Goal: Transaction & Acquisition: Purchase product/service

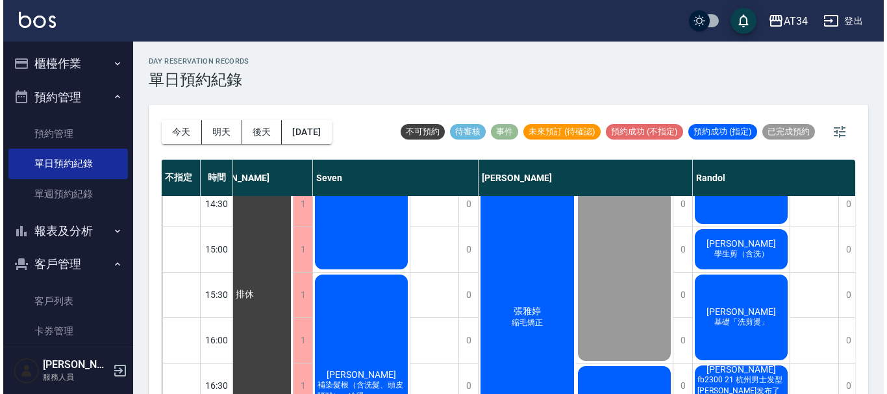
scroll to position [389, 154]
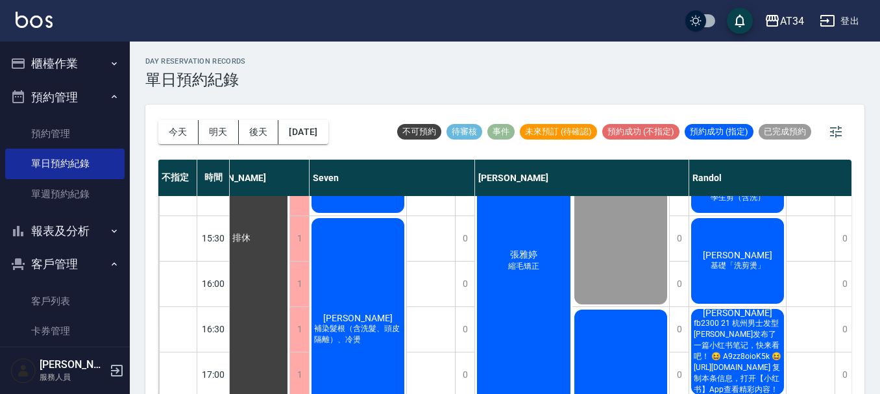
click at [51, 62] on button "櫃檯作業" at bounding box center [64, 64] width 119 height 34
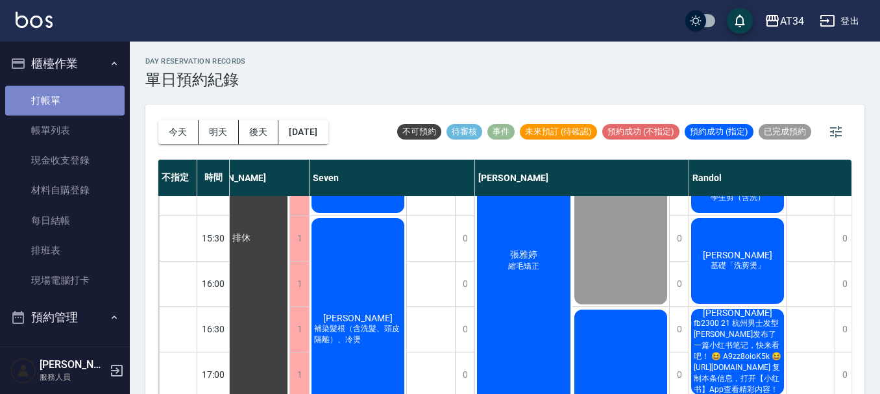
click at [65, 104] on link "打帳單" at bounding box center [64, 101] width 119 height 30
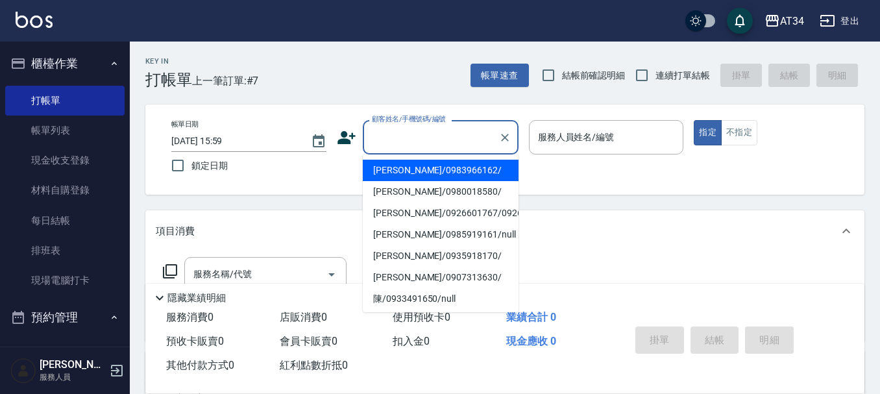
click at [430, 138] on input "顧客姓名/手機號碼/編號" at bounding box center [431, 137] width 125 height 23
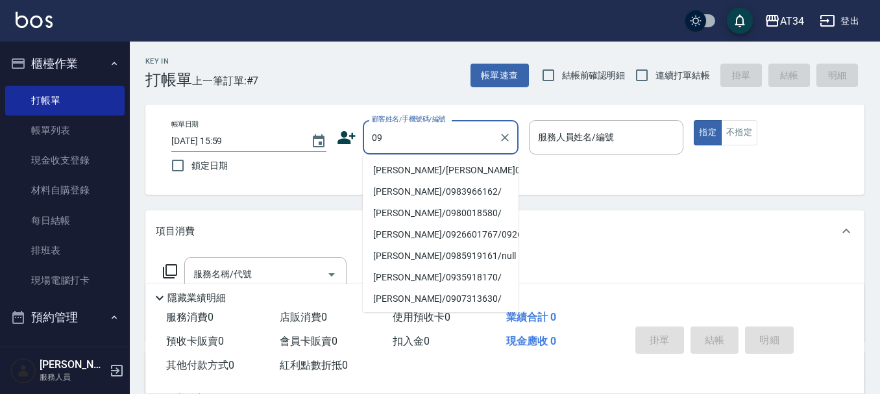
type input "09"
click at [341, 130] on icon at bounding box center [346, 137] width 19 height 19
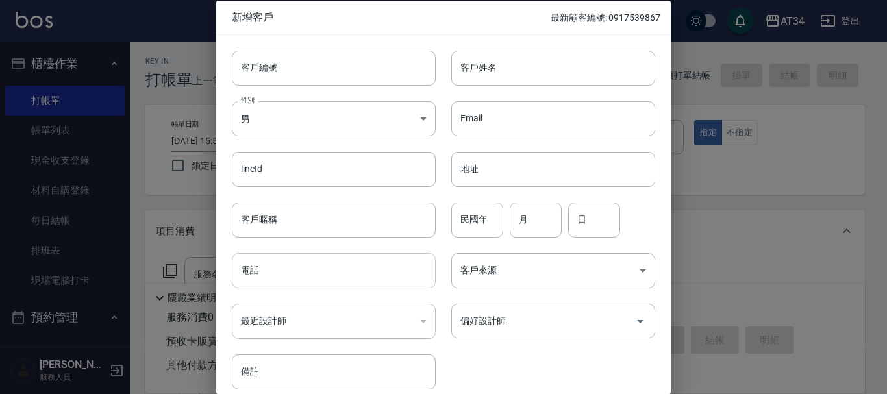
click at [332, 269] on input "電話" at bounding box center [334, 270] width 204 height 35
type input "0987860988"
click at [512, 88] on div "Email Email" at bounding box center [545, 110] width 219 height 51
click at [522, 44] on div "客戶姓名 客戶姓名" at bounding box center [545, 59] width 219 height 51
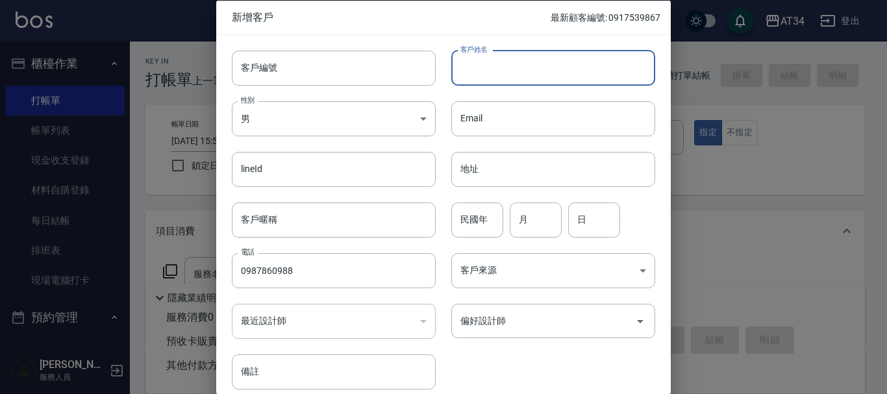
click at [516, 58] on input "客戶姓名" at bounding box center [553, 67] width 204 height 35
type input "[PERSON_NAME]"
click at [478, 215] on div "民國年 民國年" at bounding box center [477, 219] width 52 height 35
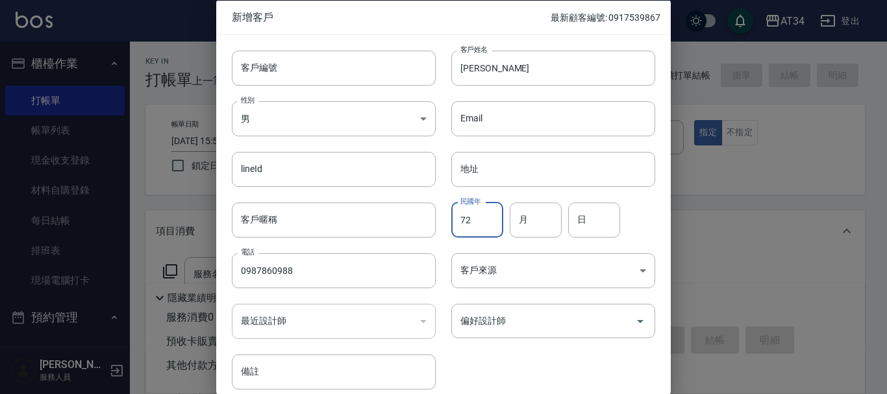
type input "72"
type input "5"
click at [528, 215] on input "5" at bounding box center [535, 219] width 52 height 35
type input "4"
click at [598, 221] on input "日" at bounding box center [594, 219] width 52 height 35
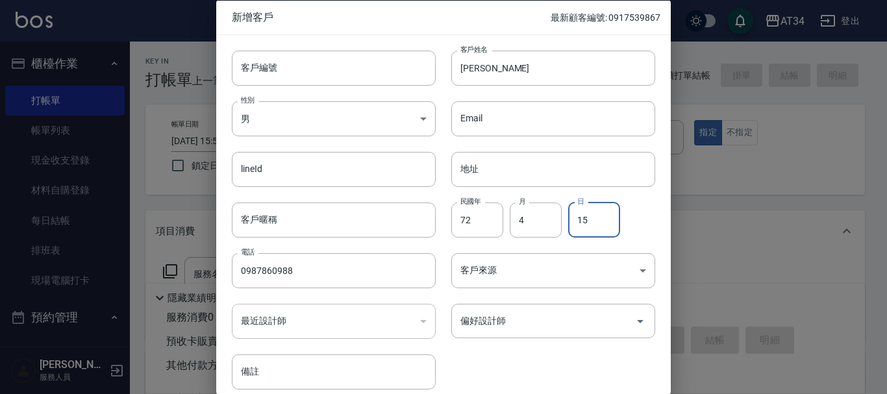
type input "15"
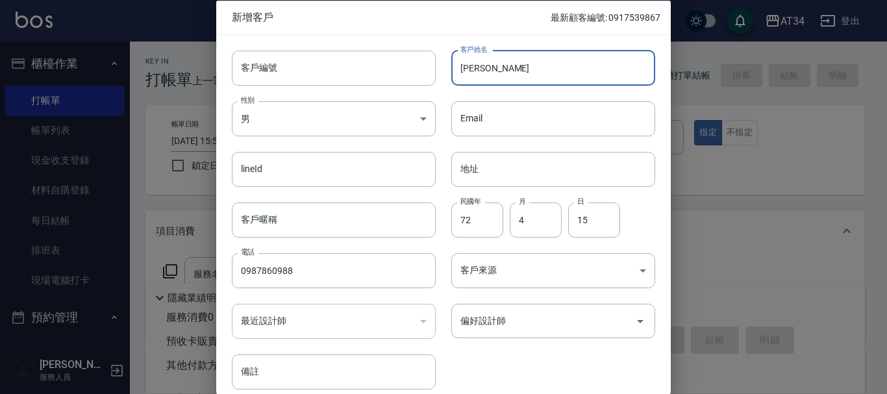
click at [545, 68] on input "[PERSON_NAME]" at bounding box center [553, 67] width 204 height 35
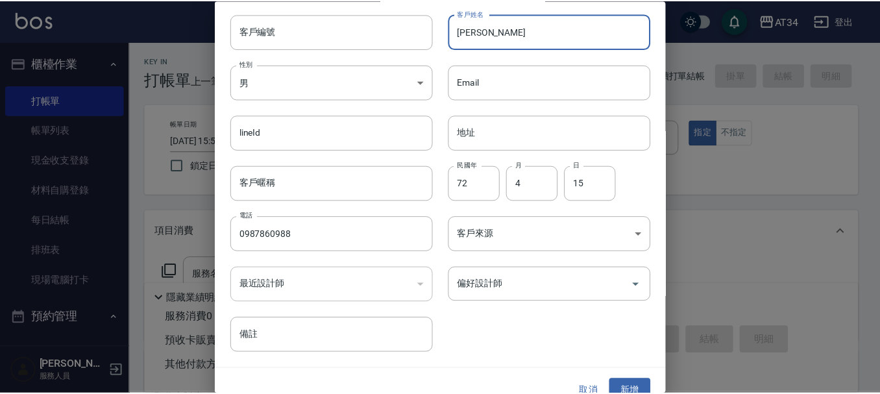
scroll to position [56, 0]
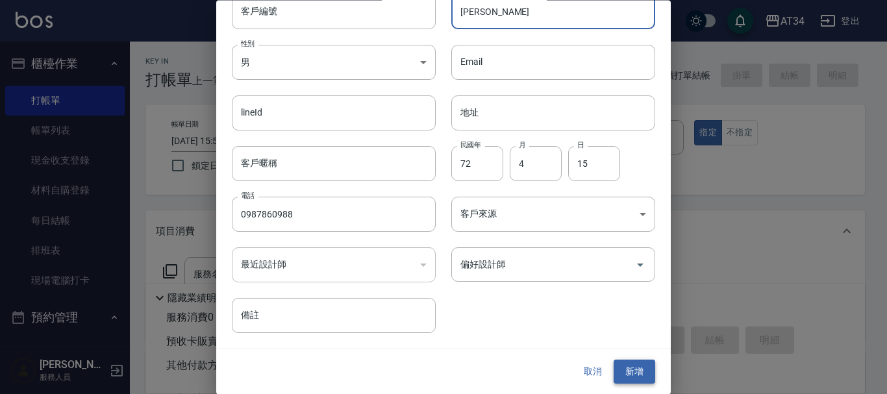
type input "[PERSON_NAME]"
click at [643, 366] on button "新增" at bounding box center [634, 372] width 42 height 24
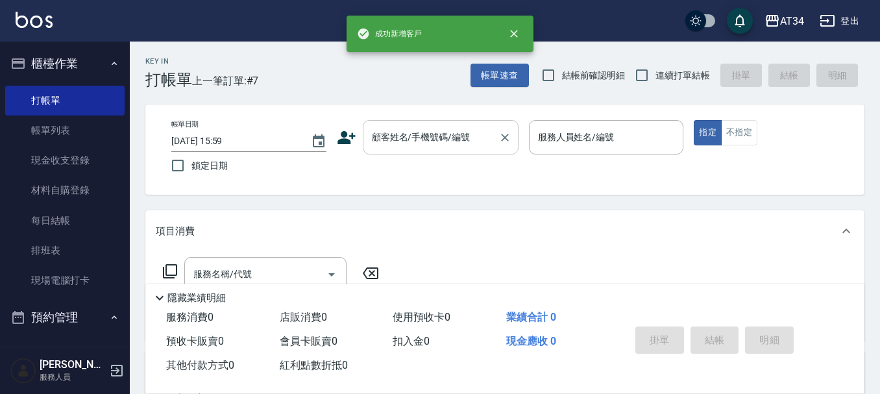
click at [419, 145] on input "顧客姓名/手機號碼/編號" at bounding box center [431, 137] width 125 height 23
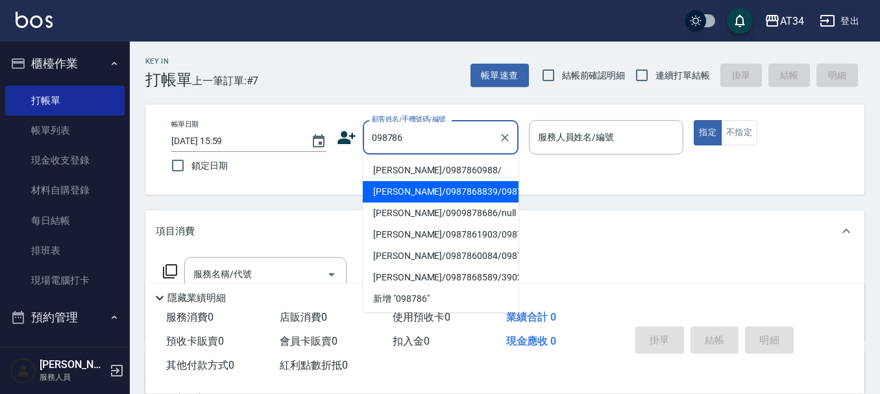
click at [427, 175] on li "[PERSON_NAME]/0987860988/" at bounding box center [441, 170] width 156 height 21
type input "[PERSON_NAME]/0987860988/"
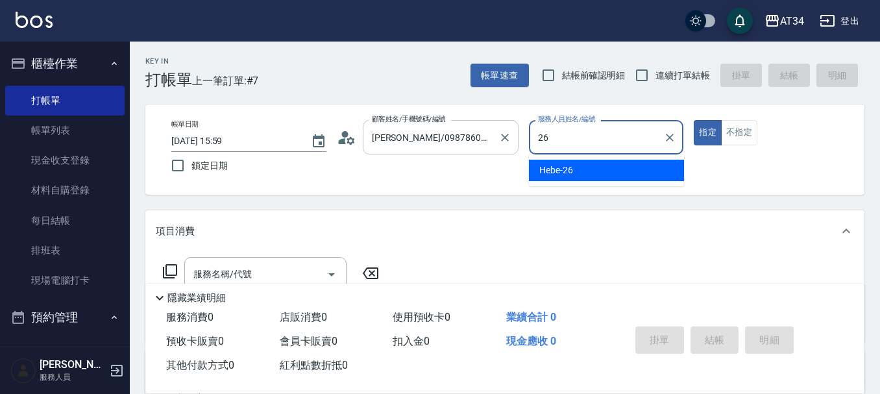
type input "Hebe-26"
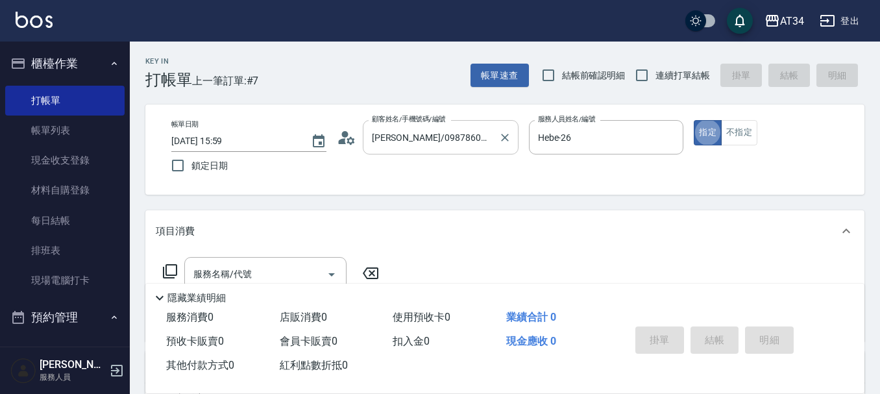
type button "true"
click at [744, 144] on button "不指定" at bounding box center [739, 132] width 36 height 25
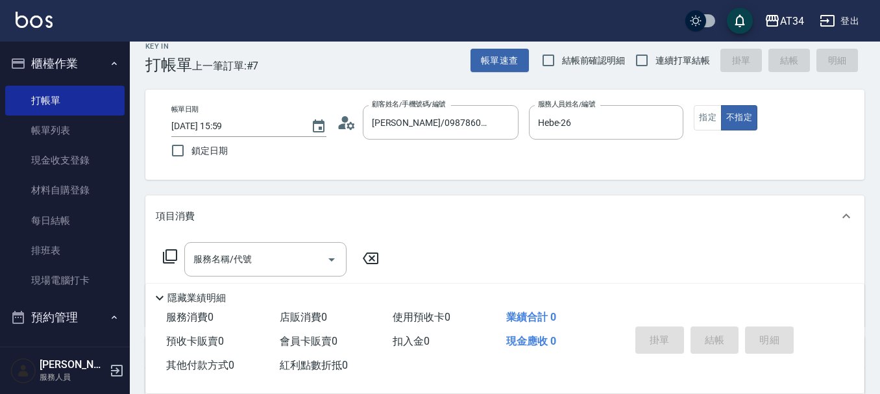
scroll to position [65, 0]
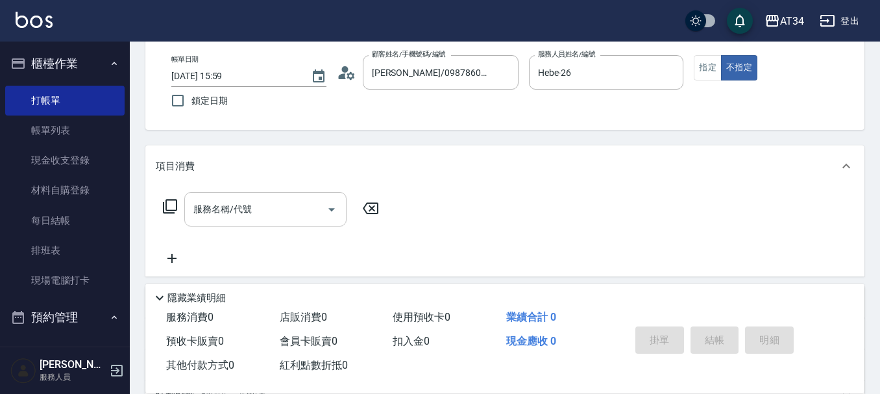
click at [234, 213] on div "服務名稱/代號 服務名稱/代號" at bounding box center [265, 209] width 162 height 34
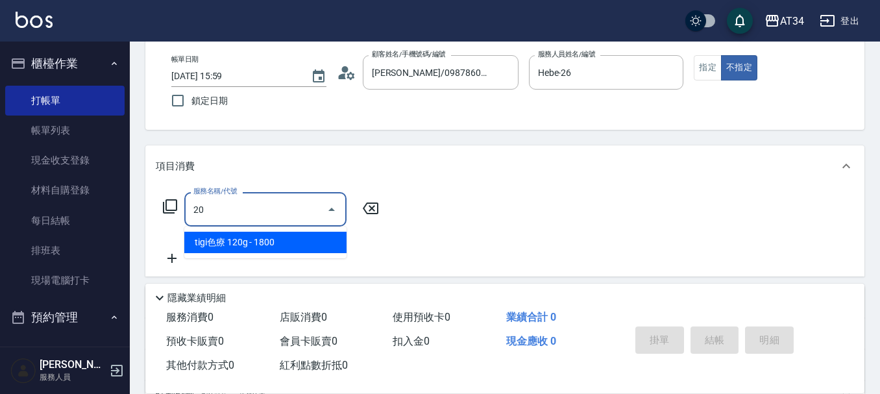
type input "201"
type input "30"
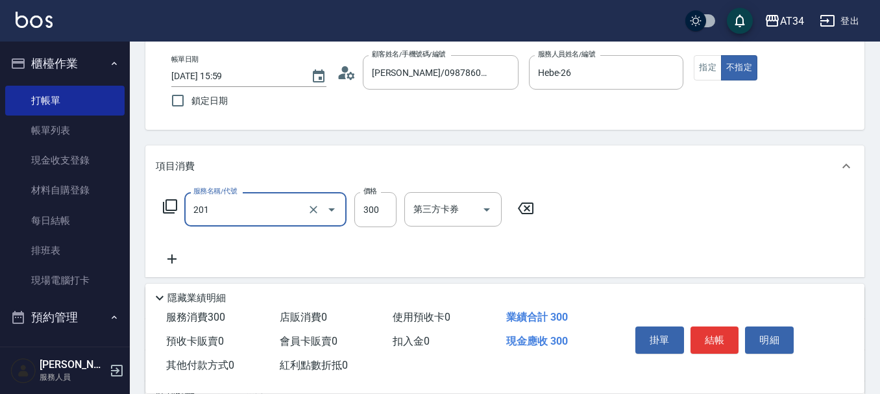
type input "洗髮(201)"
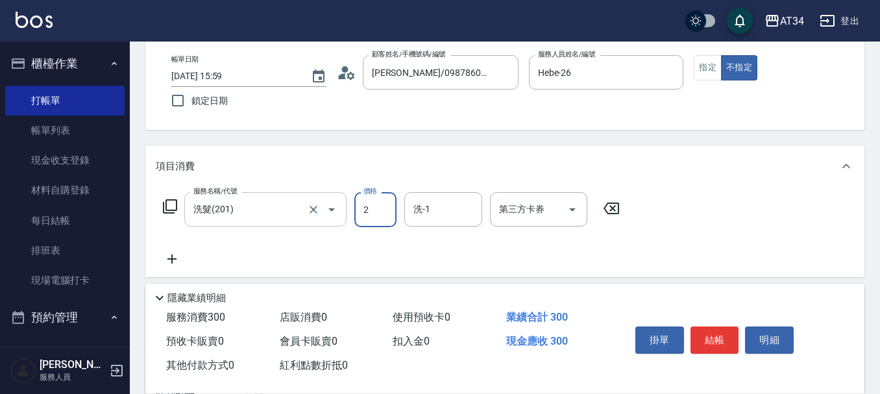
type input "23"
type input "0"
type input "335"
type input "30"
type input "3350"
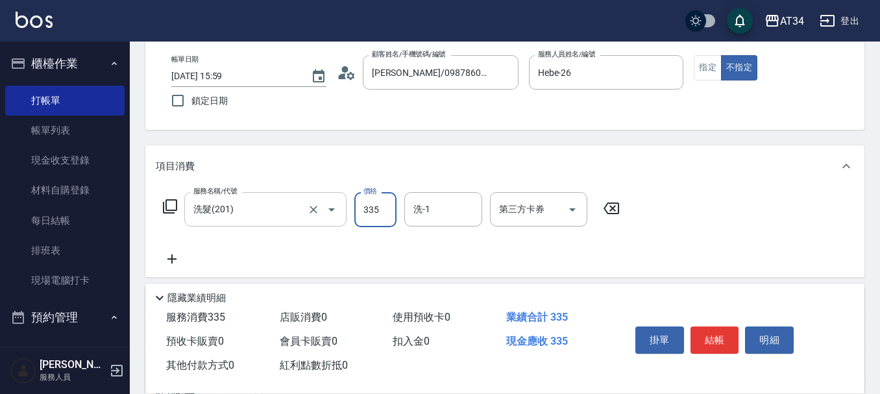
type input "330"
type input "335"
type input "30"
type input "33"
type input "0"
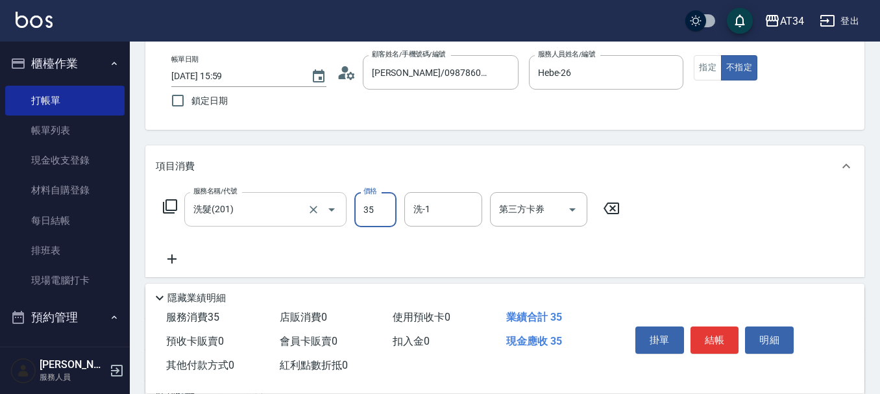
type input "350"
type input "30"
type input "350"
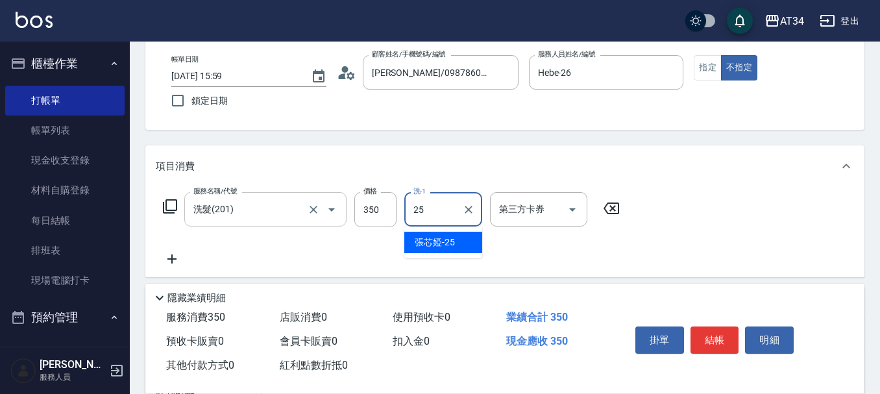
type input "張芯婭-25"
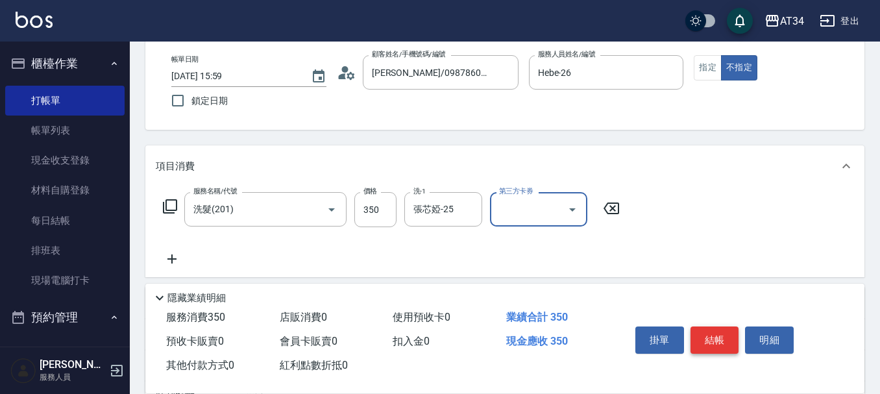
click at [730, 335] on button "結帳" at bounding box center [715, 339] width 49 height 27
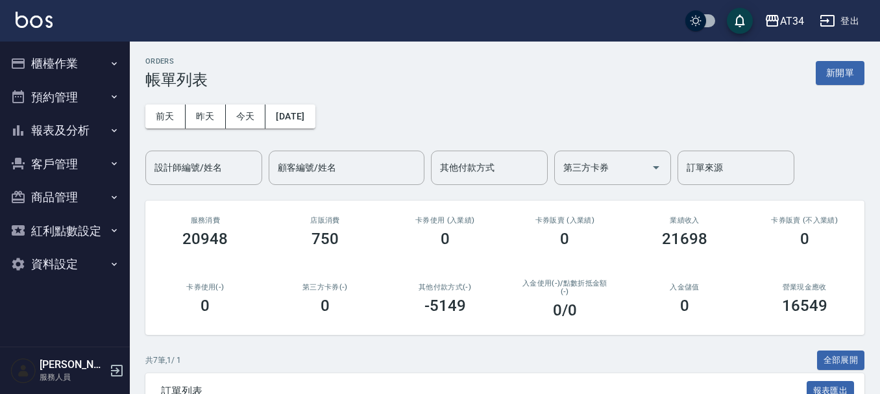
click at [56, 92] on button "預約管理" at bounding box center [64, 97] width 119 height 34
click at [61, 103] on button "預約管理" at bounding box center [64, 97] width 119 height 34
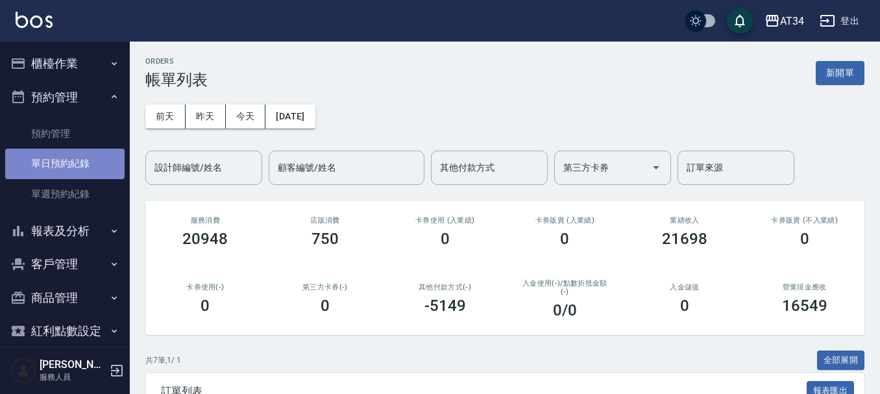
click at [69, 159] on link "單日預約紀錄" at bounding box center [64, 164] width 119 height 30
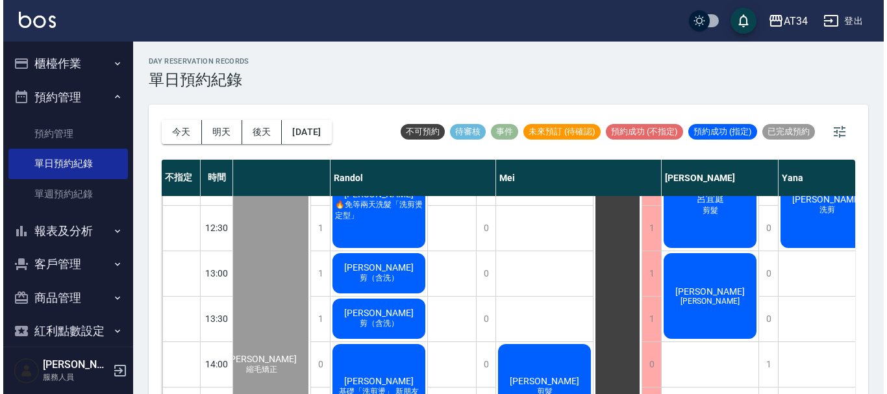
scroll to position [130, 516]
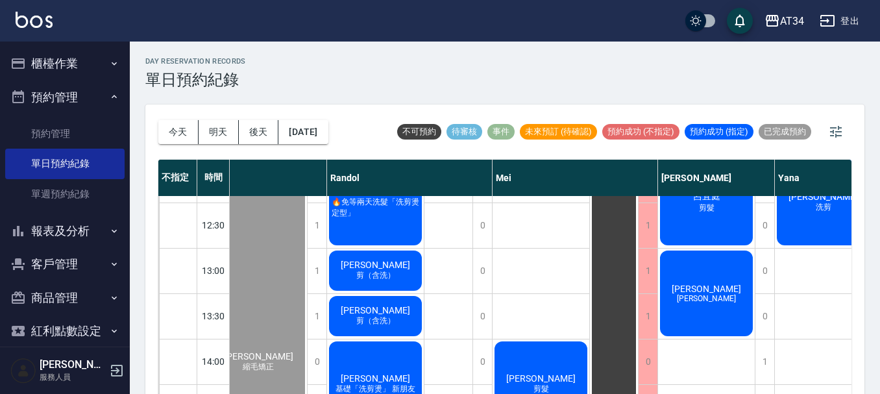
click at [715, 297] on span "[PERSON_NAME]" at bounding box center [706, 298] width 64 height 9
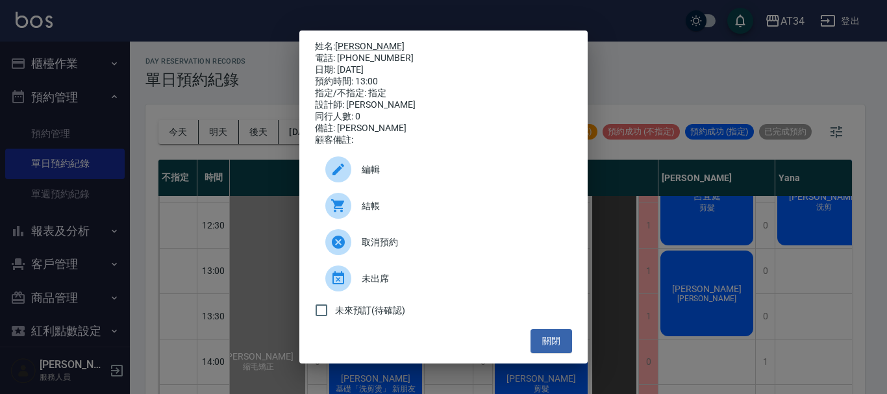
click at [392, 201] on div "結帳" at bounding box center [443, 206] width 257 height 36
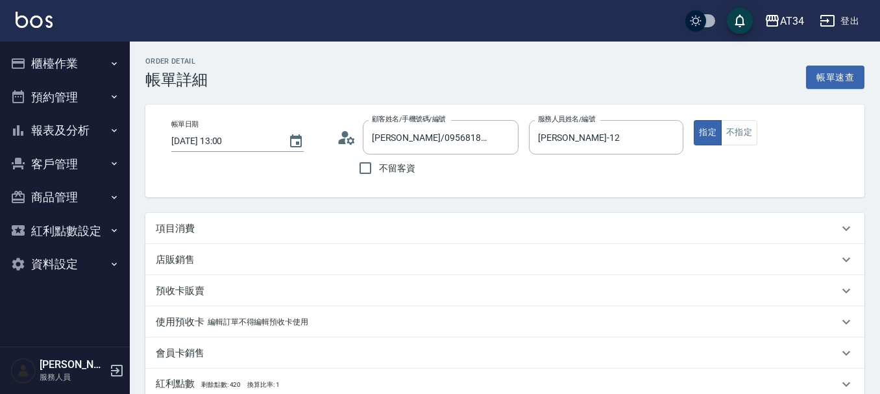
click at [208, 224] on div "項目消費" at bounding box center [497, 229] width 683 height 14
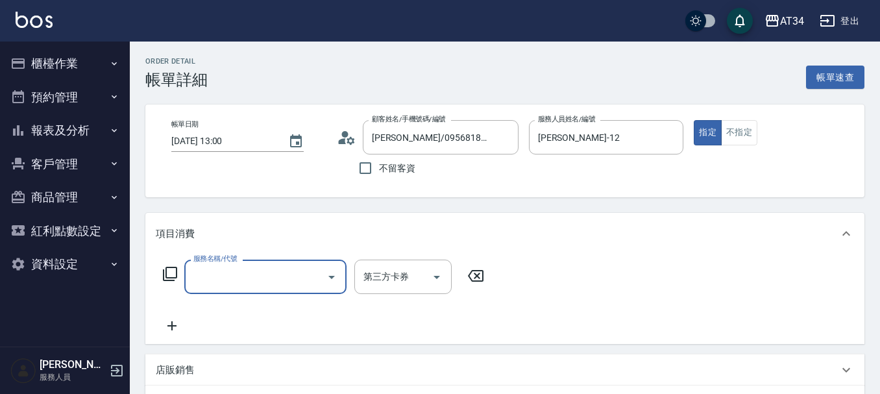
click at [205, 273] on input "服務名稱/代號" at bounding box center [255, 276] width 131 height 23
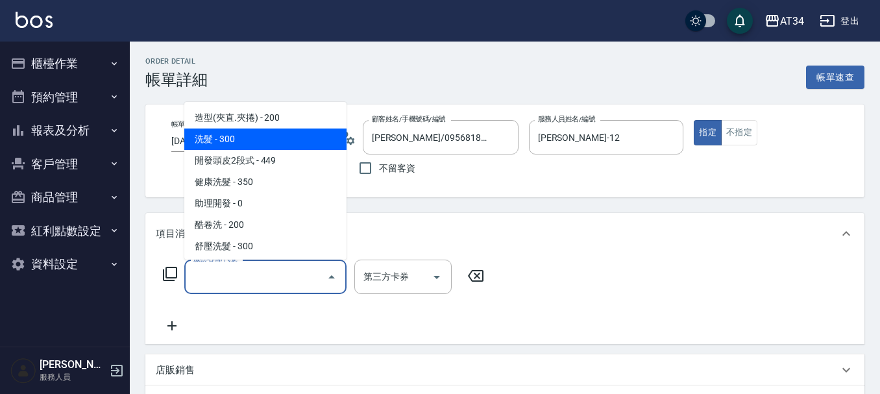
click at [253, 141] on span "洗髮 - 300" at bounding box center [265, 139] width 162 height 21
type input "洗髮(201)"
type input "30"
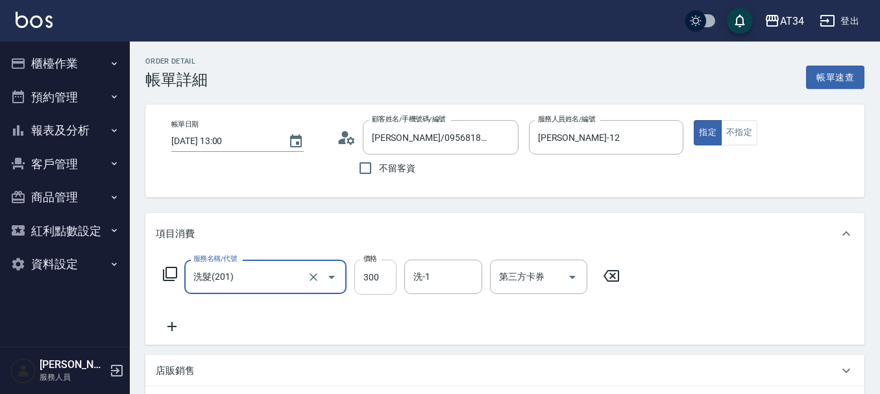
click at [354, 286] on input "300" at bounding box center [375, 277] width 42 height 35
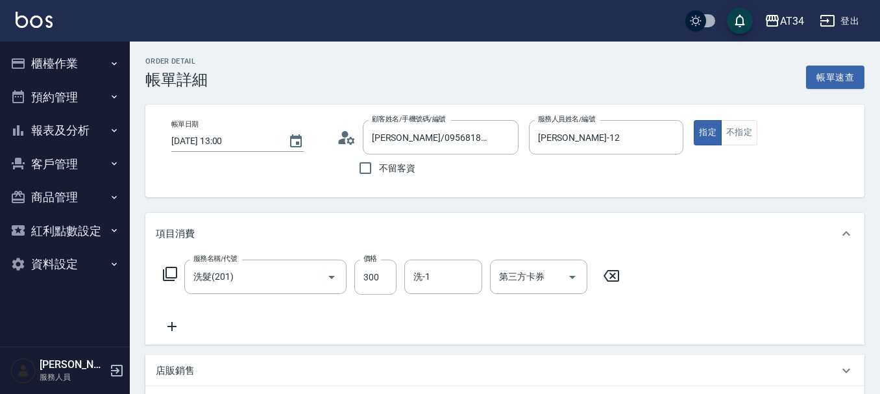
click at [187, 328] on icon at bounding box center [172, 327] width 32 height 16
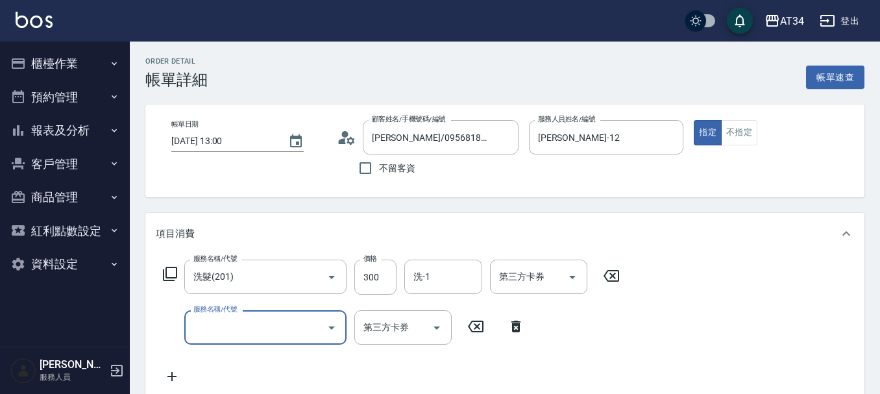
click at [244, 347] on div "服務名稱/代號 洗髮(201) 服務名稱/代號 價格 300 價格 洗-1 洗-1 第三方卡券 第三方卡券 服務名稱/代號 服務名稱/代號 第三方卡券 第三方…" at bounding box center [392, 322] width 472 height 125
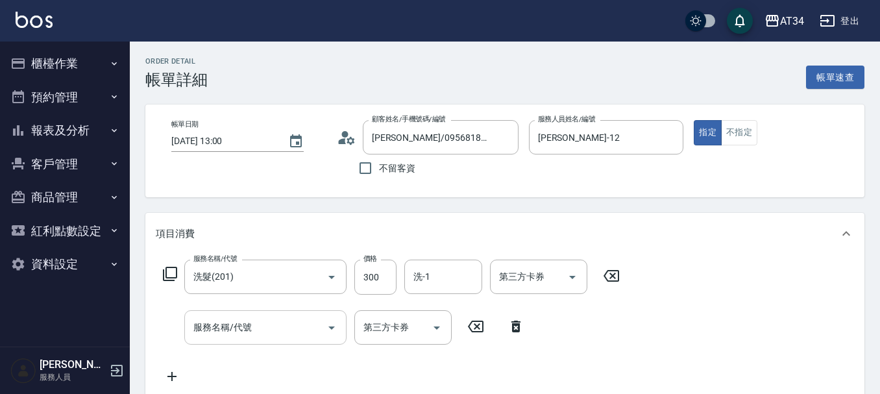
click at [256, 339] on div "服務名稱/代號" at bounding box center [265, 327] width 162 height 34
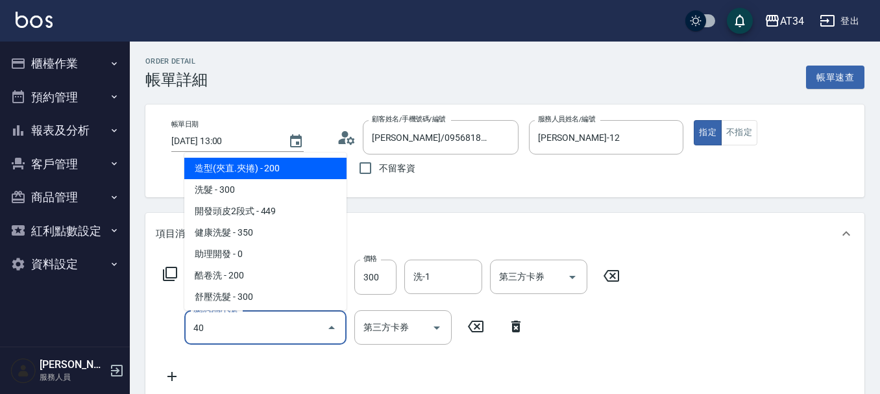
type input "401"
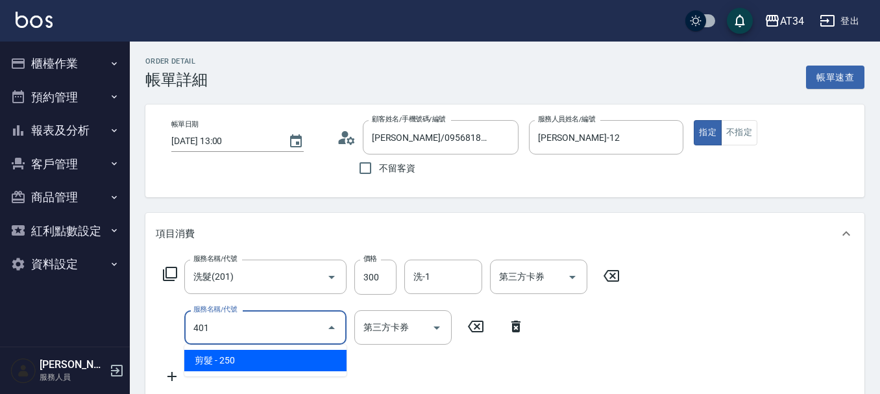
type input "50"
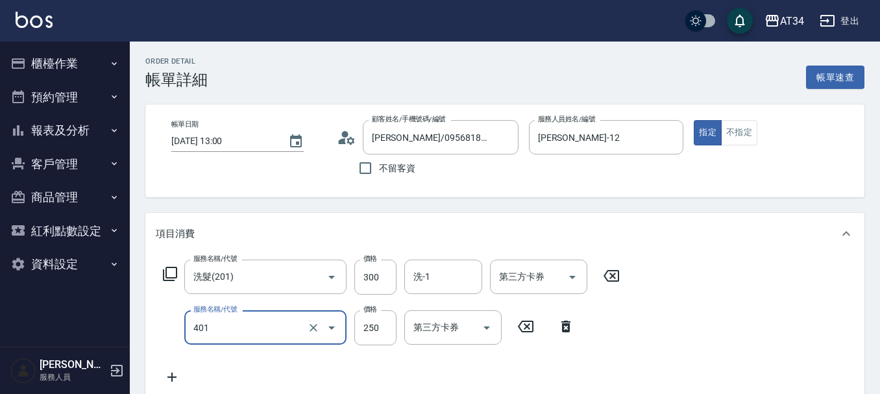
type input "剪髮(401)"
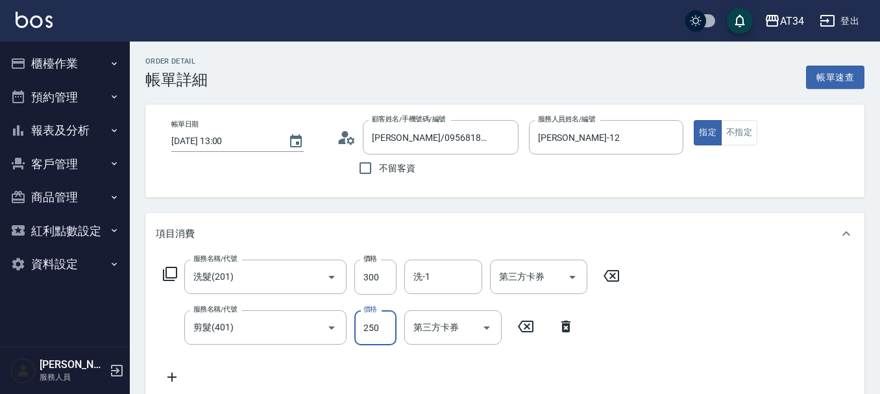
type input "3"
type input "30"
type input "300"
type input "60"
type input "300"
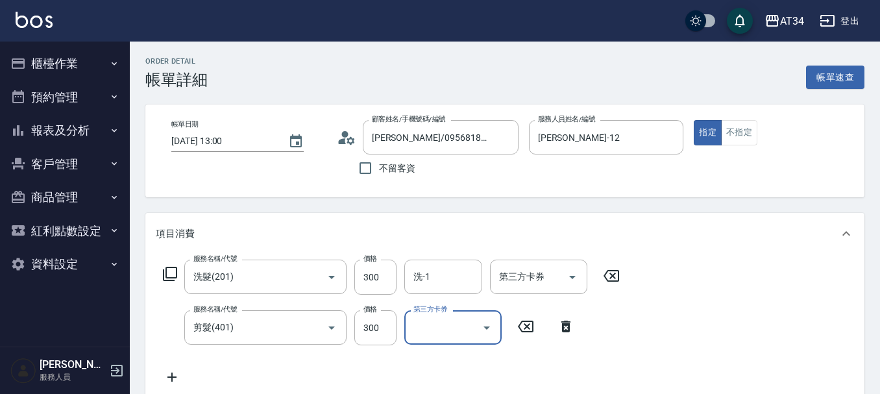
click at [181, 369] on icon at bounding box center [172, 377] width 32 height 16
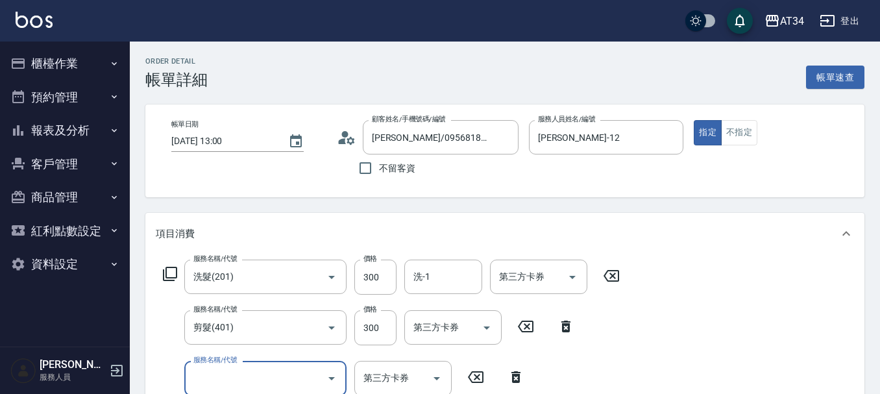
click at [205, 367] on input "服務名稱/代號" at bounding box center [255, 378] width 131 height 23
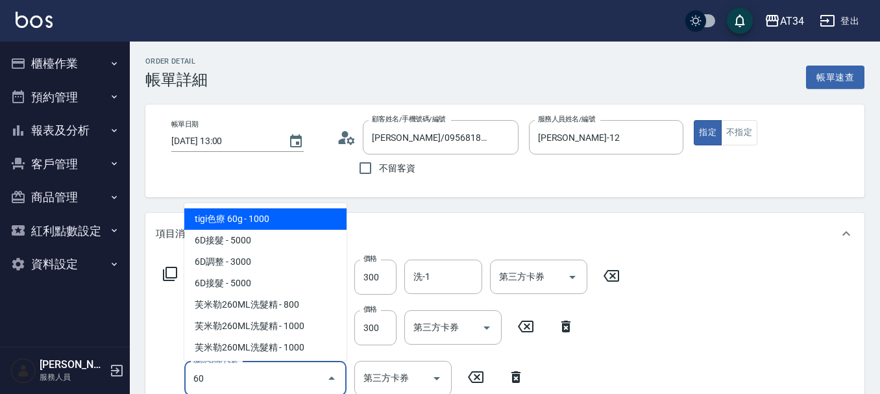
type input "601"
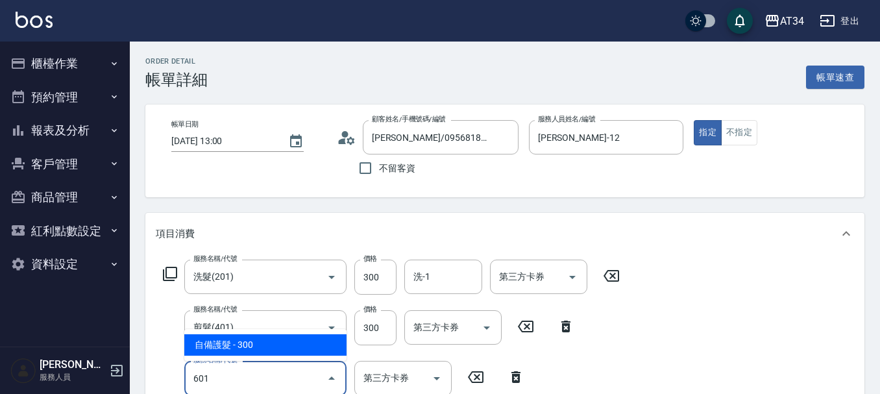
type input "90"
type input "自備護髮(601)"
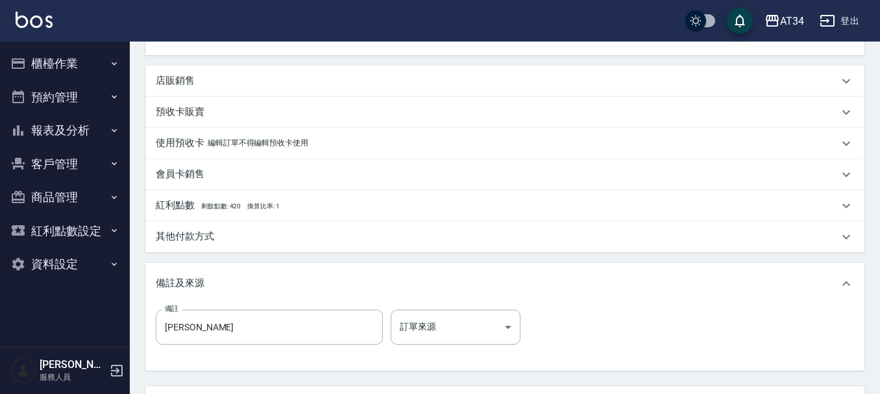
scroll to position [262, 0]
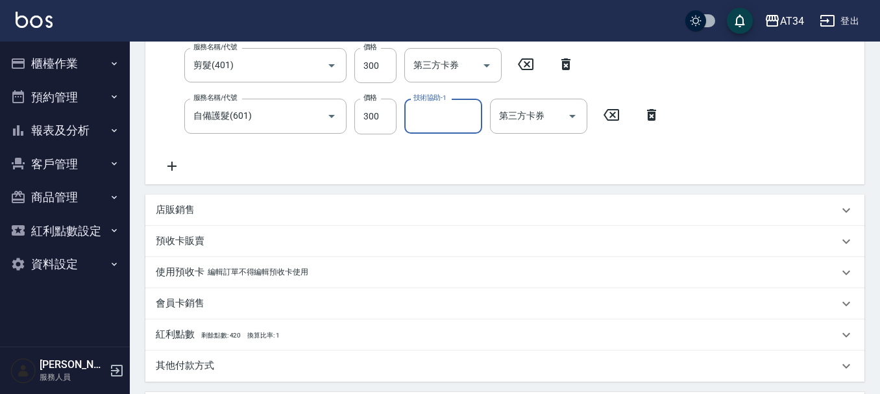
click at [373, 100] on label "價格" at bounding box center [370, 98] width 14 height 10
click at [373, 100] on input "300" at bounding box center [375, 116] width 42 height 35
type input "2"
type input "60"
type input "200"
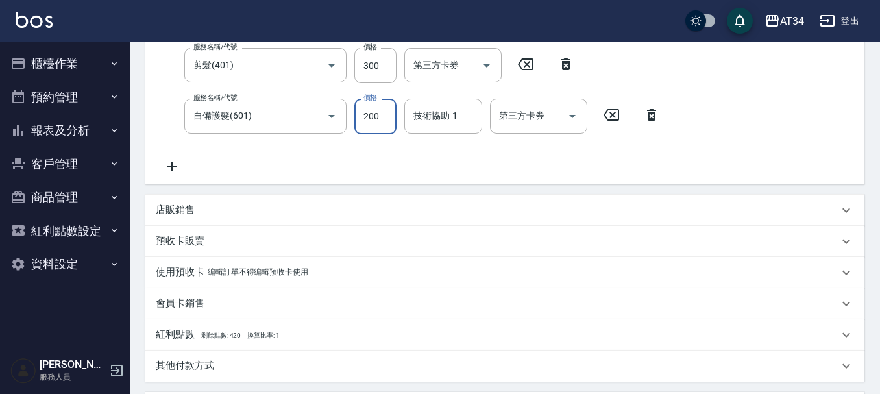
type input "80"
type input "200"
click at [212, 362] on p "其他付款方式" at bounding box center [185, 366] width 58 height 14
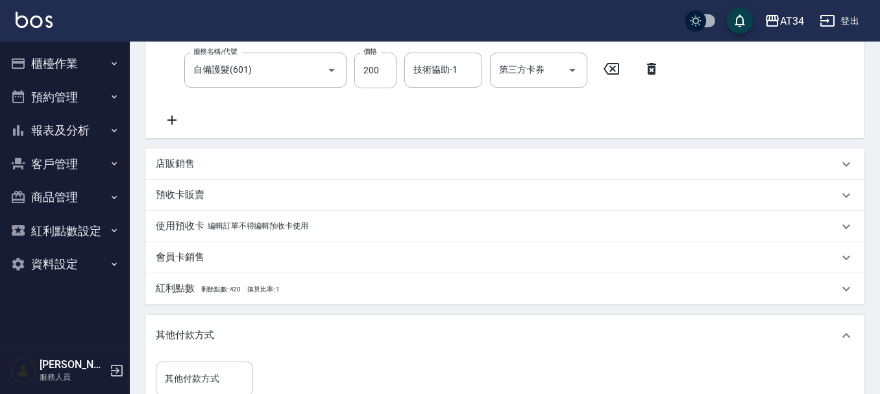
scroll to position [327, 0]
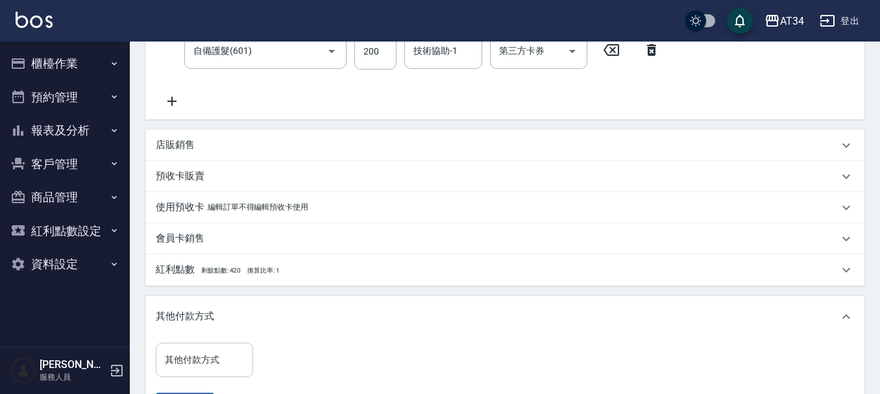
click at [225, 354] on input "其他付款方式" at bounding box center [205, 360] width 86 height 23
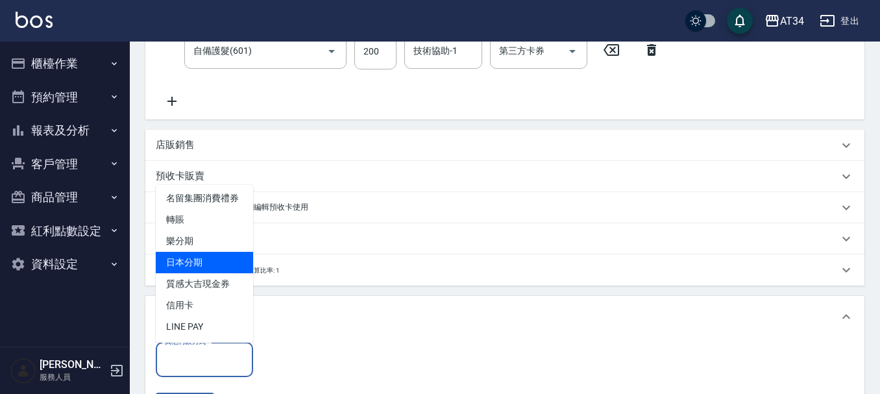
scroll to position [0, 0]
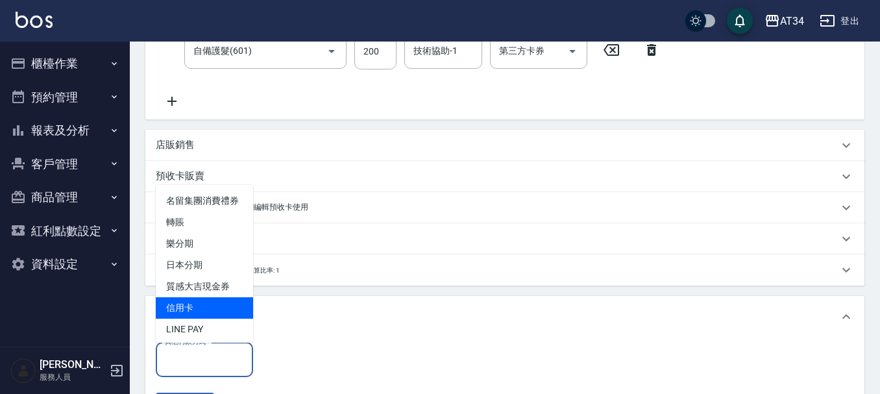
click at [200, 319] on span "信用卡" at bounding box center [204, 307] width 97 height 21
type input "信用卡"
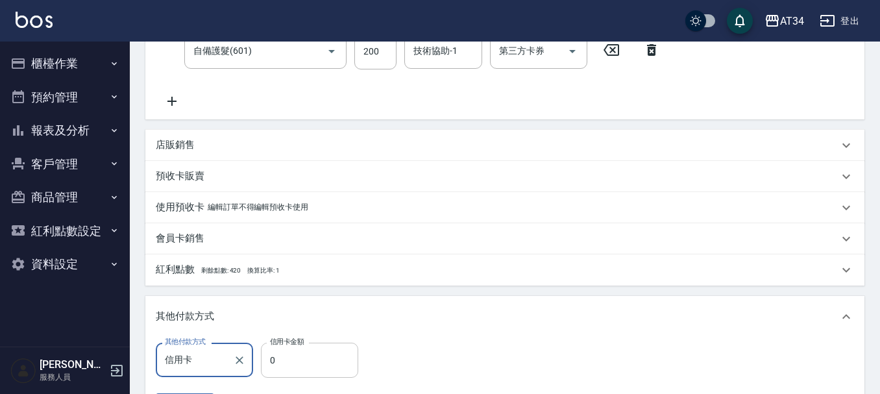
click at [288, 349] on input "0" at bounding box center [309, 360] width 97 height 35
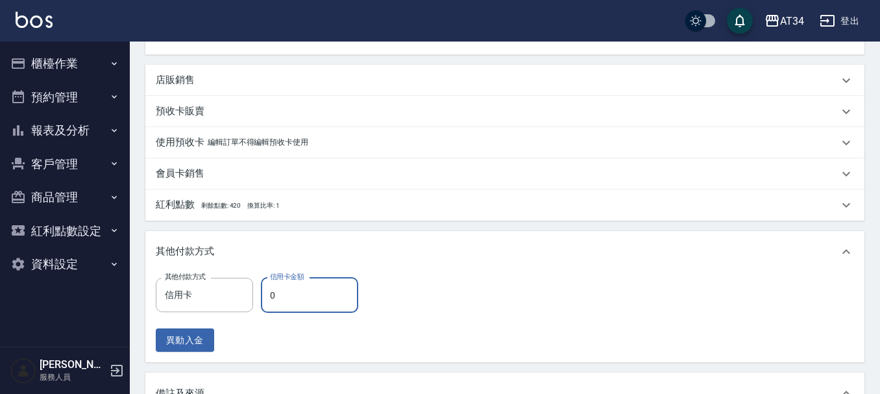
scroll to position [587, 0]
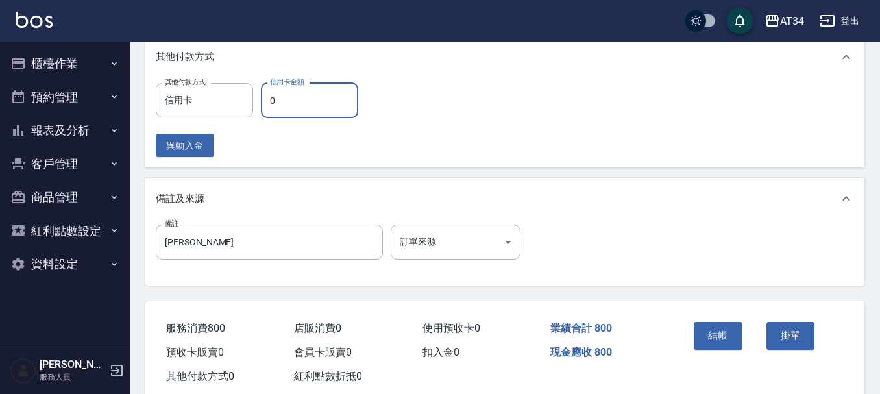
type input "8"
type input "70"
type input "800"
type input "0"
type input "800"
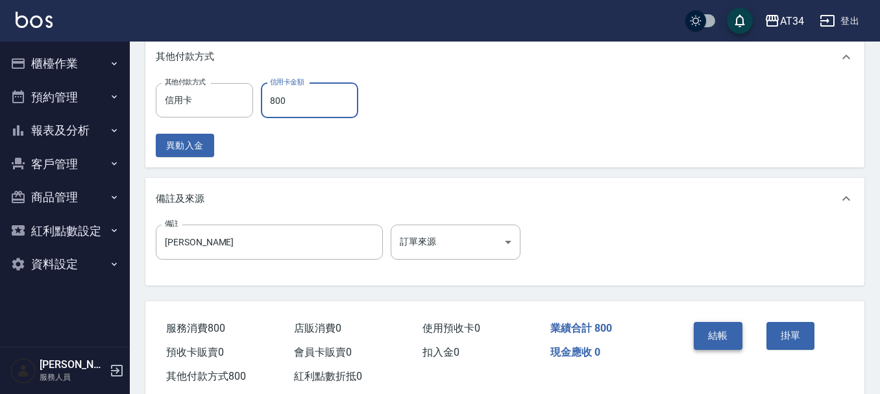
click at [728, 343] on button "結帳" at bounding box center [718, 335] width 49 height 27
